Goal: Check status

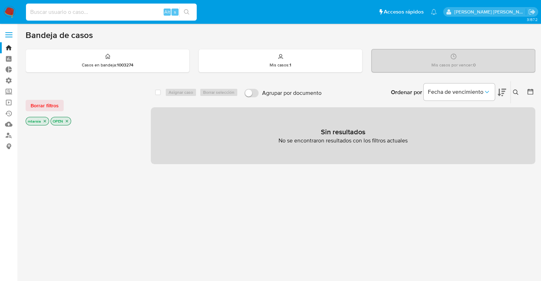
click at [95, 14] on input at bounding box center [111, 11] width 171 height 9
paste input "2544283167"
type input "2544283167"
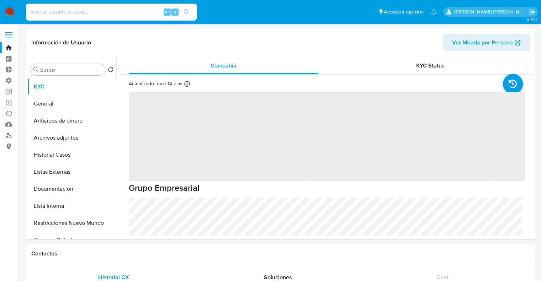
select select "10"
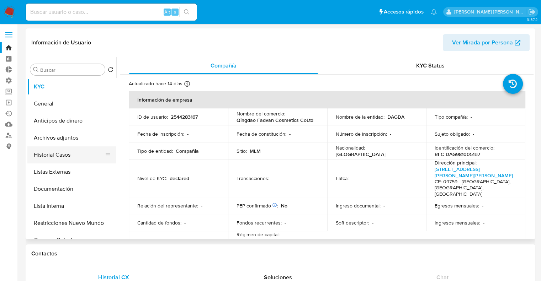
click at [78, 152] on button "Historial Casos" at bounding box center [68, 154] width 83 height 17
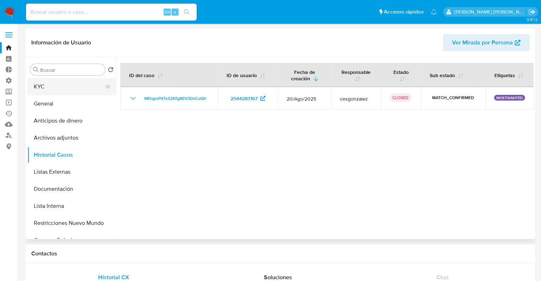
click at [72, 82] on button "KYC" at bounding box center [68, 86] width 83 height 17
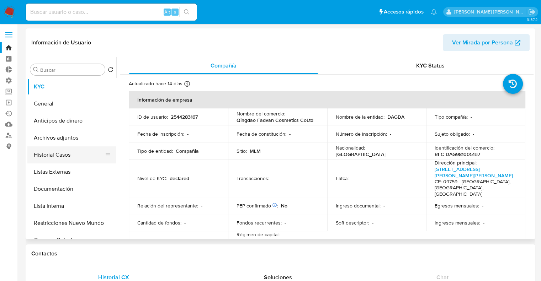
click at [85, 156] on button "Historial Casos" at bounding box center [68, 154] width 83 height 17
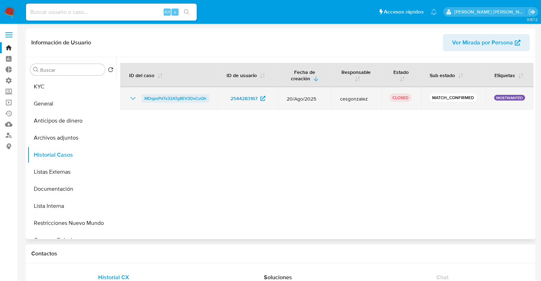
click at [151, 99] on span "MDqpsPdTx32ATg8EV3DxCuQh" at bounding box center [175, 98] width 62 height 9
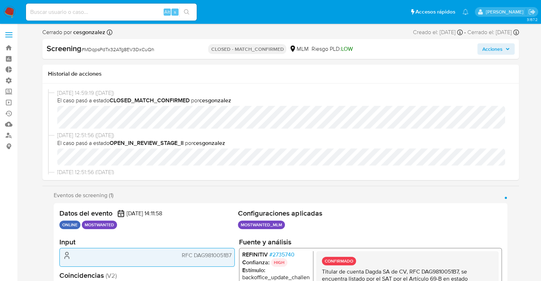
select select "10"
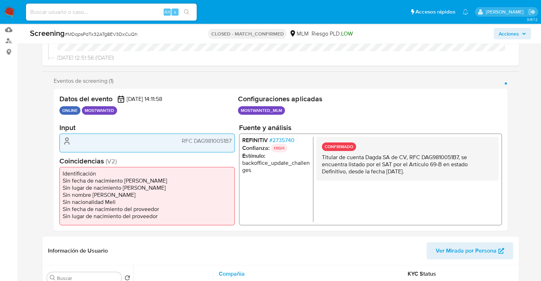
scroll to position [92, 0]
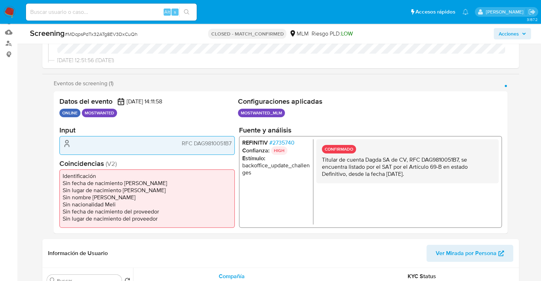
click at [272, 143] on span "# 2735740" at bounding box center [281, 142] width 25 height 7
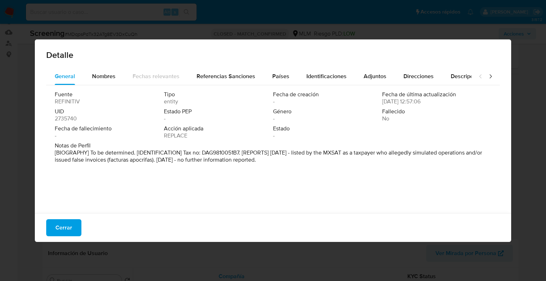
click at [309, 85] on div "Fuente REFINITIV Tipo entity Fecha de creación - Fecha de última actualización …" at bounding box center [272, 147] width 453 height 124
click at [306, 73] on span "Identificaciones" at bounding box center [326, 76] width 40 height 8
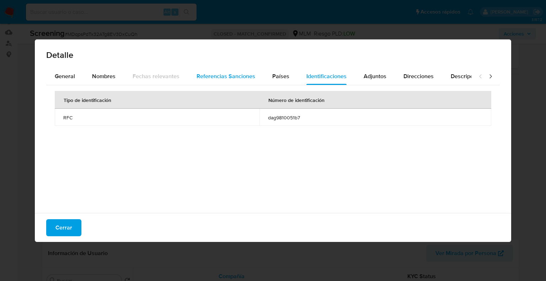
click at [246, 78] on span "Referencias Sanciones" at bounding box center [226, 76] width 59 height 8
click at [74, 71] on div "General" at bounding box center [65, 76] width 20 height 17
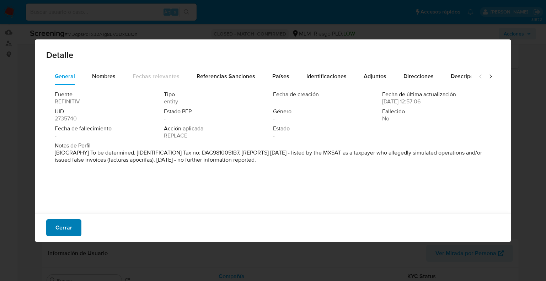
click at [70, 225] on span "Cerrar" at bounding box center [63, 228] width 17 height 16
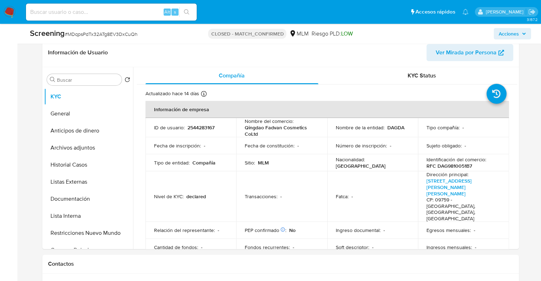
scroll to position [306, 0]
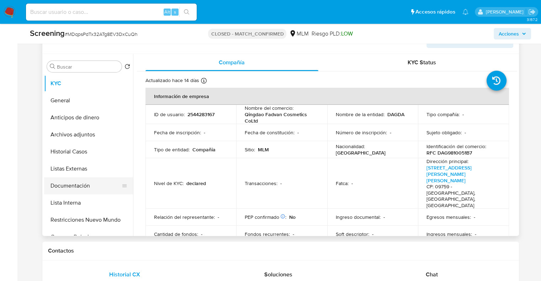
click at [88, 181] on button "Documentación" at bounding box center [85, 185] width 83 height 17
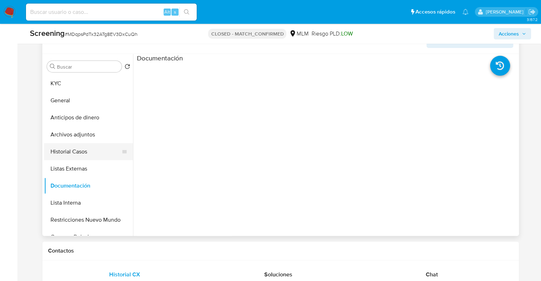
click at [93, 154] on button "Historial Casos" at bounding box center [85, 151] width 83 height 17
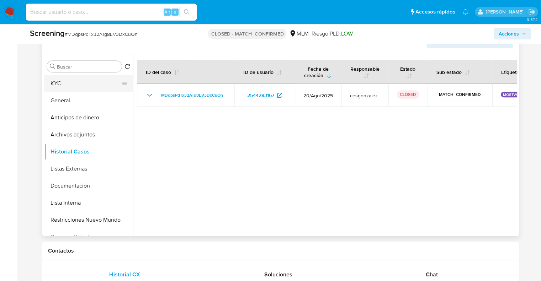
click at [84, 83] on button "KYC" at bounding box center [85, 83] width 83 height 17
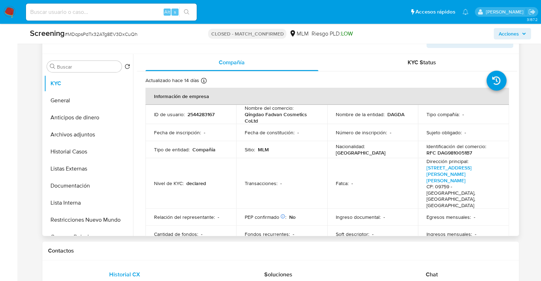
click at [259, 148] on p "MLM" at bounding box center [263, 149] width 11 height 6
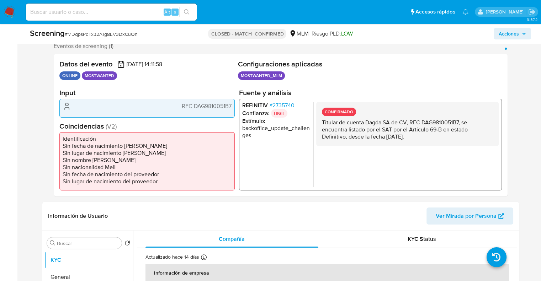
scroll to position [118, 0]
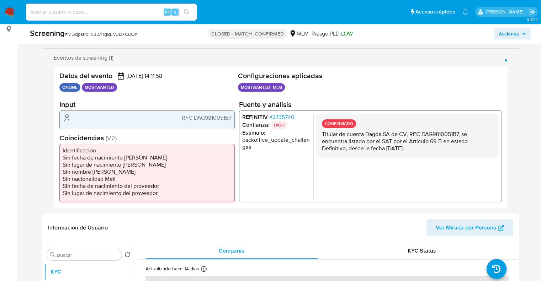
click at [272, 117] on span "# 2735740" at bounding box center [281, 117] width 25 height 7
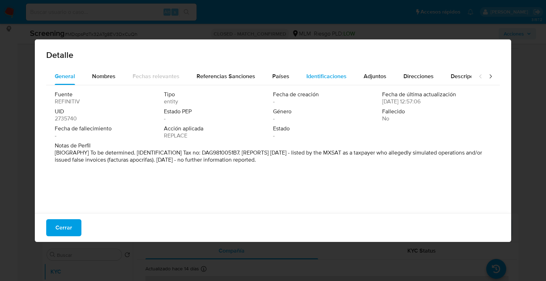
click at [306, 79] on span "Identificaciones" at bounding box center [326, 76] width 40 height 8
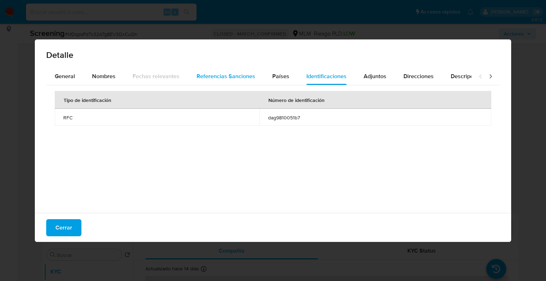
click at [241, 75] on span "Referencias Sanciones" at bounding box center [226, 76] width 59 height 8
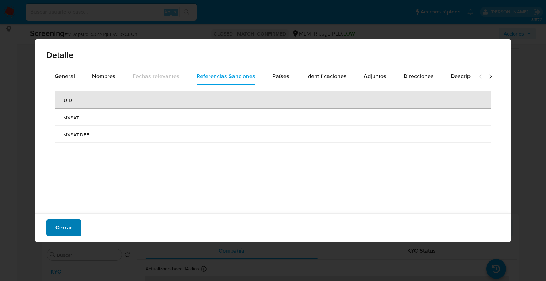
click at [74, 226] on button "Cerrar" at bounding box center [63, 227] width 35 height 17
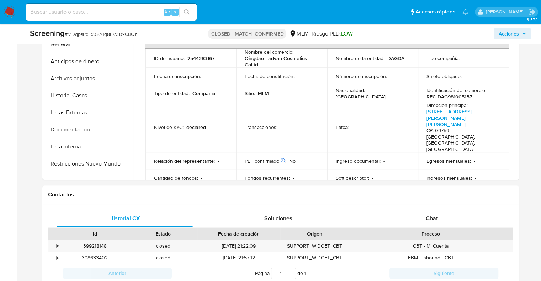
scroll to position [365, 0]
